Goal: Transaction & Acquisition: Purchase product/service

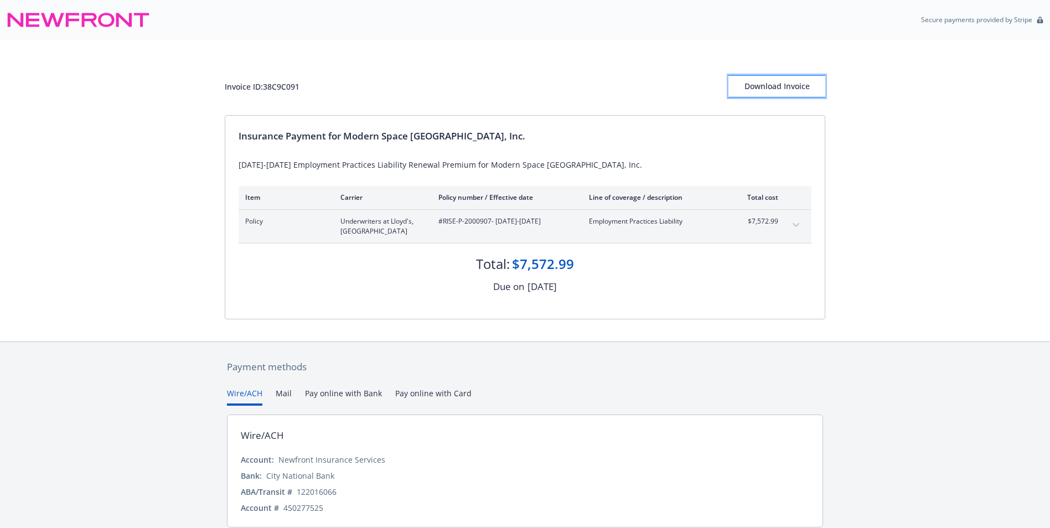
click at [777, 88] on div "Download Invoice" at bounding box center [776, 86] width 97 height 21
click at [759, 87] on div "Download Invoice" at bounding box center [776, 86] width 97 height 21
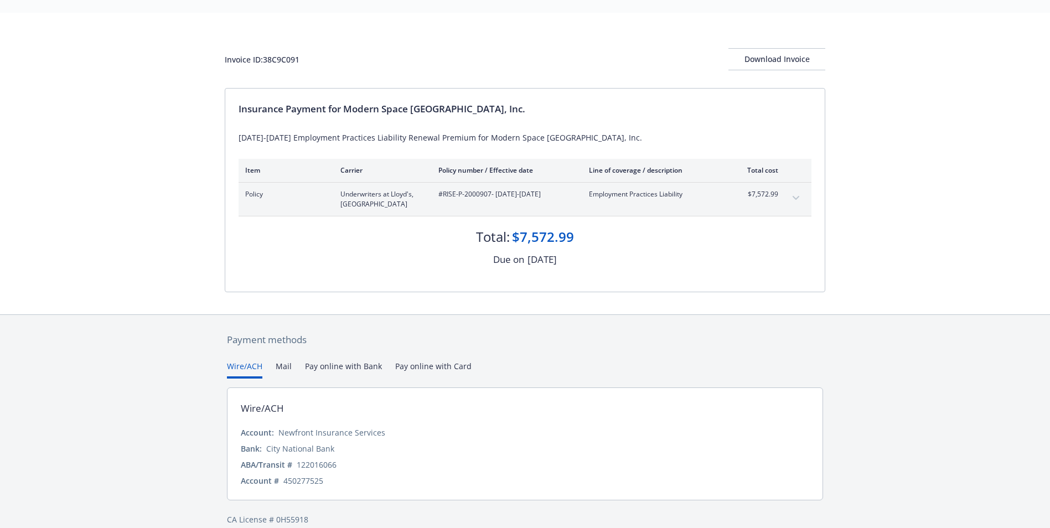
scroll to position [42, 0]
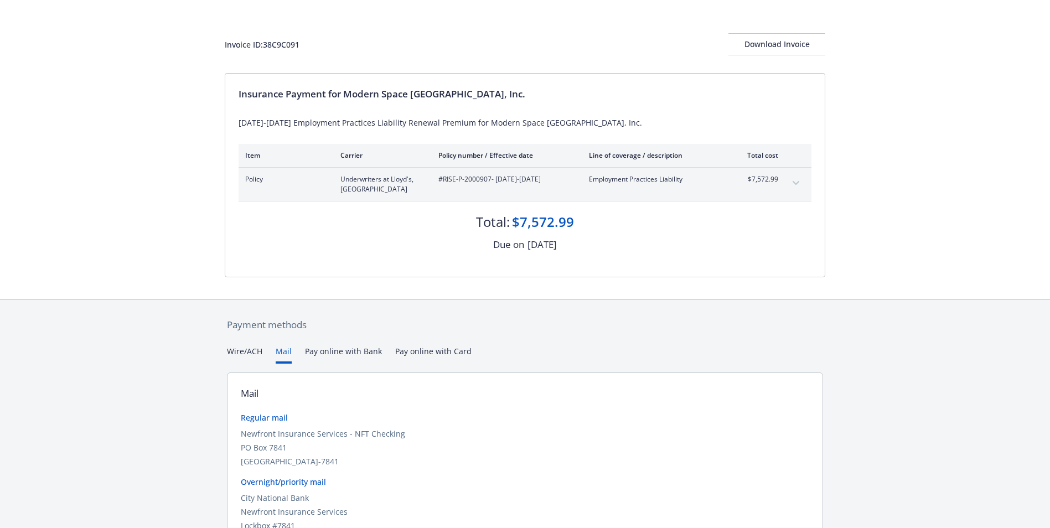
click at [283, 354] on button "Mail" at bounding box center [284, 354] width 16 height 18
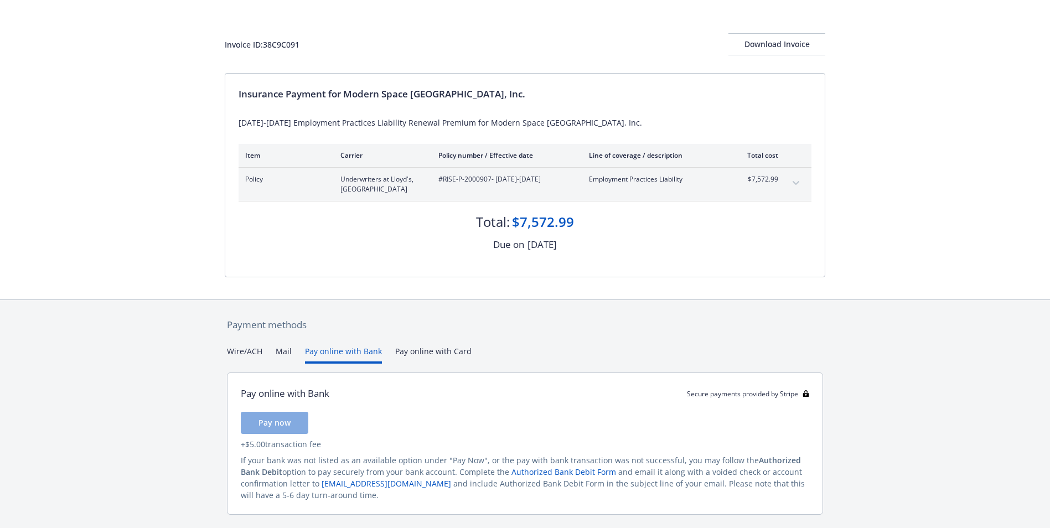
click at [341, 355] on button "Pay online with Bank" at bounding box center [343, 354] width 77 height 18
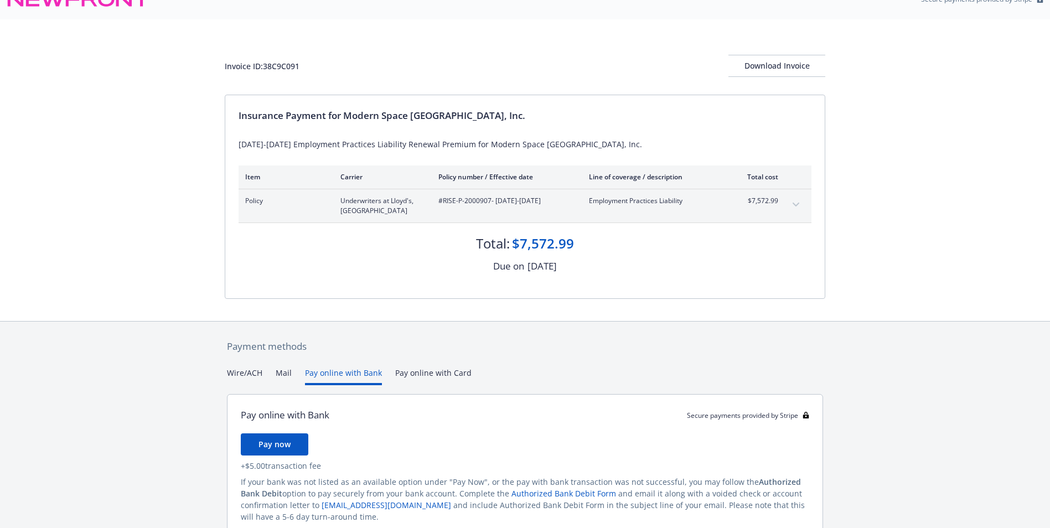
click at [425, 355] on div "Payment methods Wire/ACH Mail Pay online with Bank Pay online with Card Pay onl…" at bounding box center [525, 451] width 601 height 258
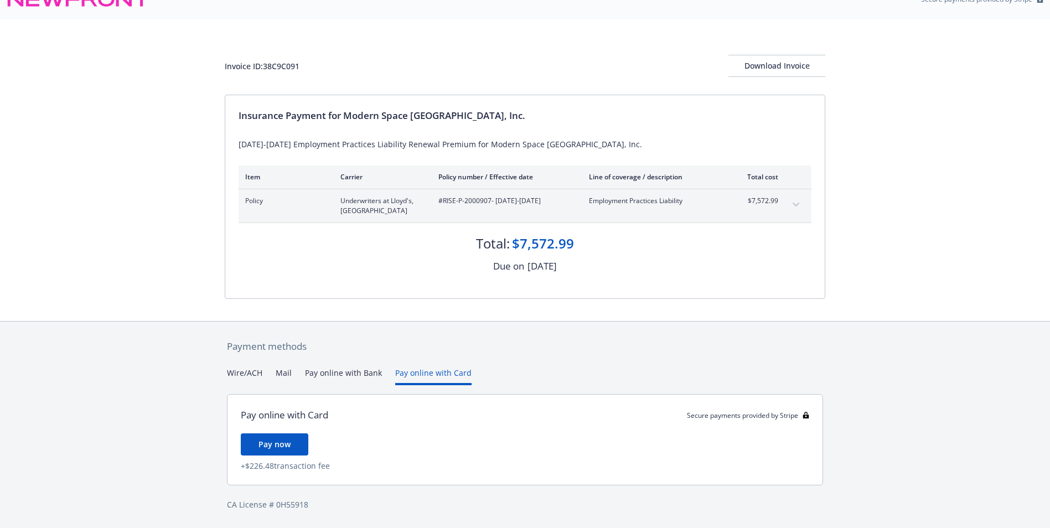
click at [362, 377] on button "Pay online with Bank" at bounding box center [343, 376] width 77 height 18
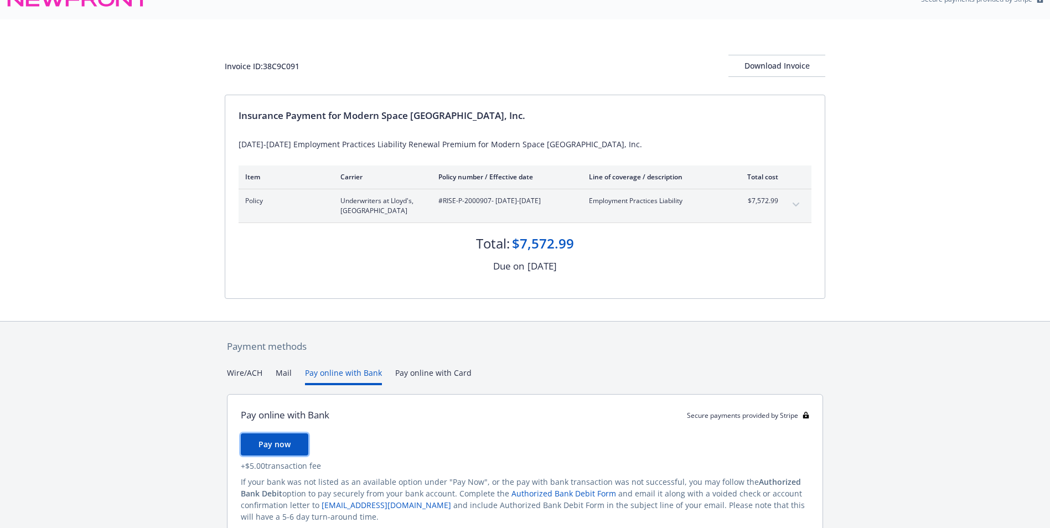
click at [277, 443] on span "Pay now" at bounding box center [274, 444] width 32 height 11
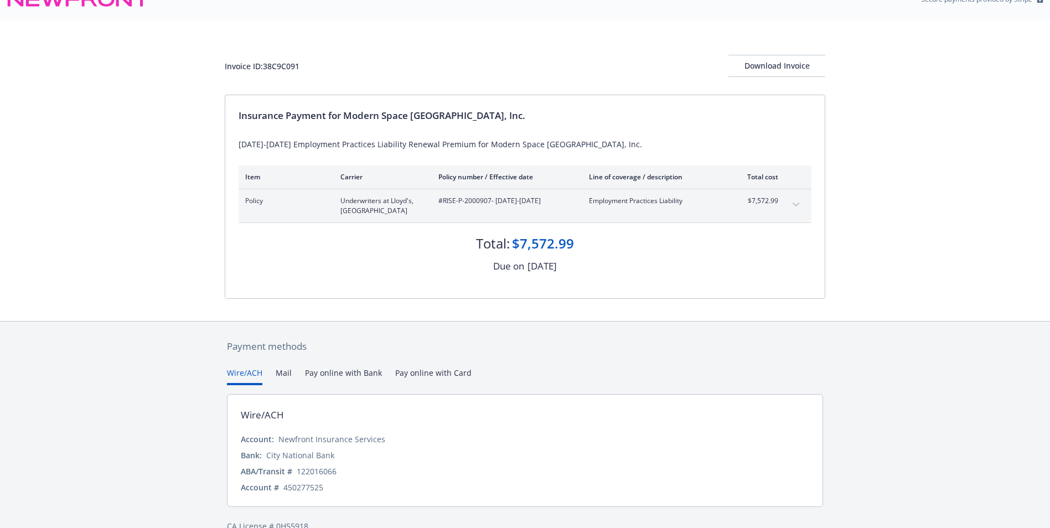
click at [236, 377] on button "Wire/ACH" at bounding box center [244, 376] width 35 height 18
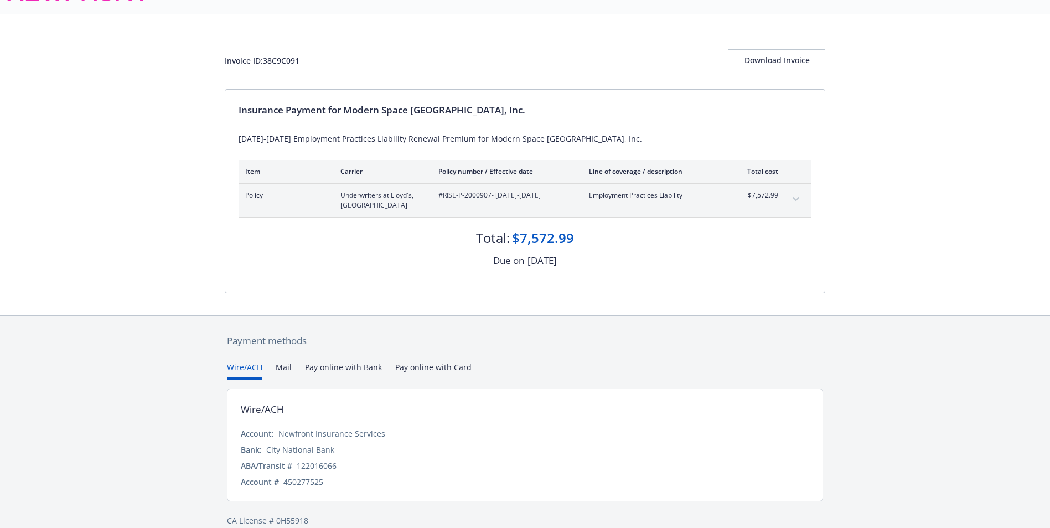
scroll to position [42, 0]
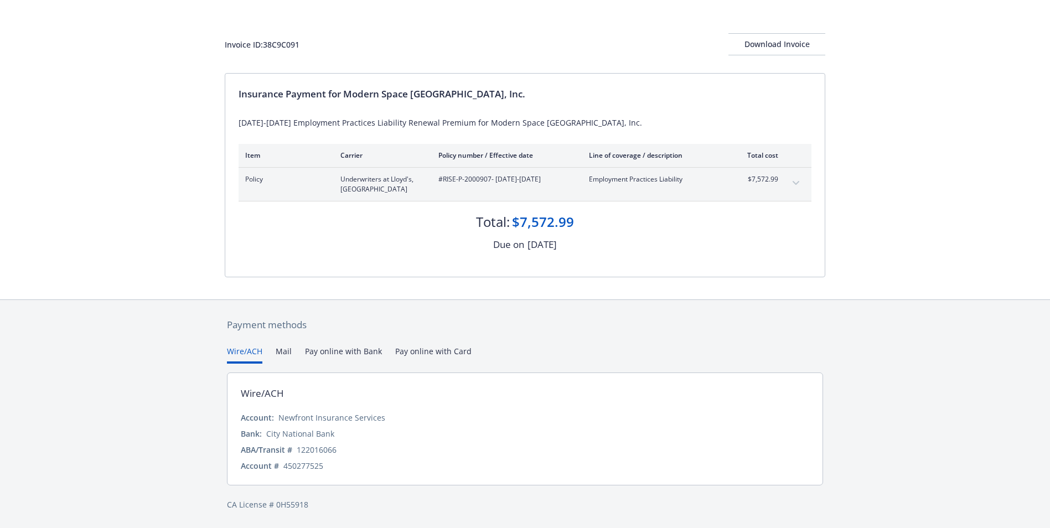
drag, startPoint x: 983, startPoint y: 400, endPoint x: 961, endPoint y: 411, distance: 24.5
click at [981, 403] on div "Payment methods Wire/ACH Mail Pay online with Bank Pay online with Card Wire/AC…" at bounding box center [525, 413] width 1050 height 229
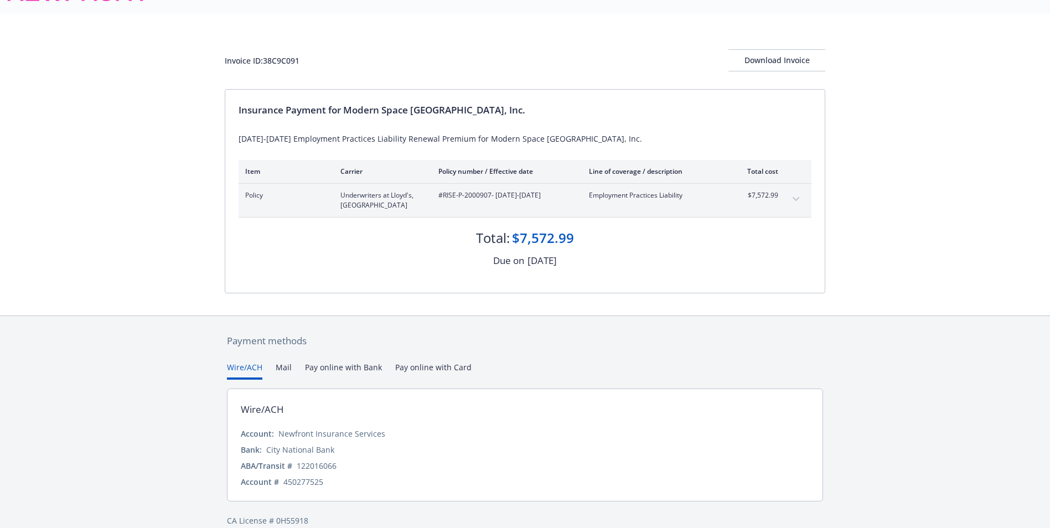
scroll to position [0, 0]
